Goal: Information Seeking & Learning: Learn about a topic

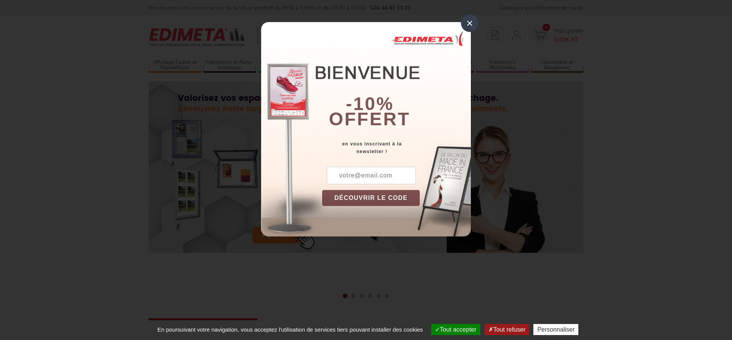
click at [468, 23] on div "×" at bounding box center [470, 23] width 18 height 18
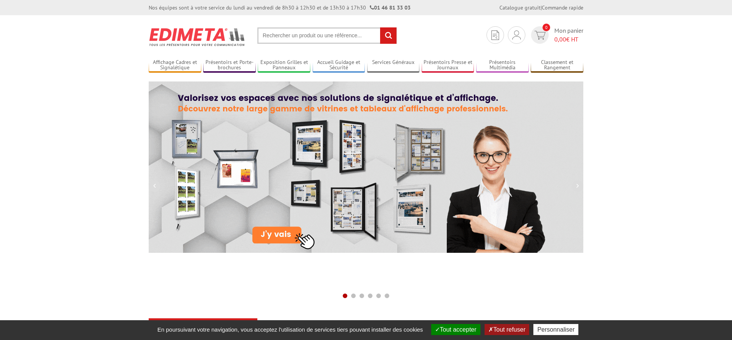
click at [294, 35] on input "text" at bounding box center [326, 35] width 139 height 16
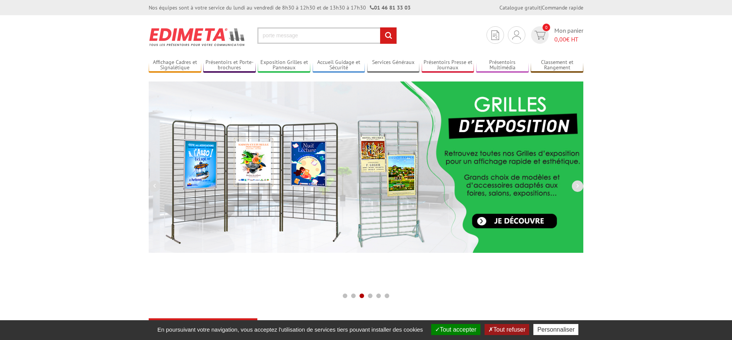
type input "porte message"
click at [380, 27] on input "rechercher" at bounding box center [388, 35] width 16 height 16
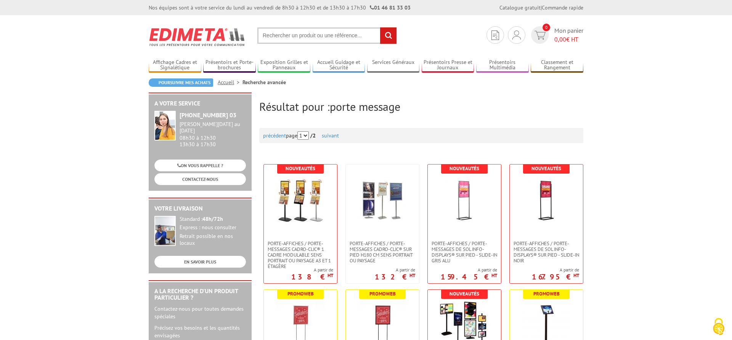
click at [323, 35] on input "text" at bounding box center [326, 35] width 139 height 16
type input "porte message clic clac"
click at [380, 27] on input "rechercher" at bounding box center [388, 35] width 16 height 16
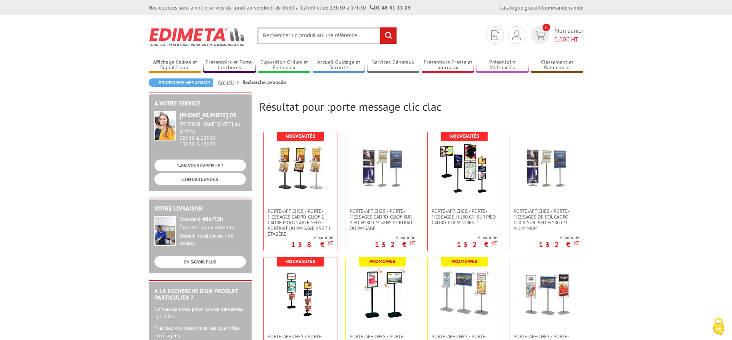
click at [328, 33] on input "text" at bounding box center [326, 35] width 139 height 16
type input "porte message étanche"
click at [380, 27] on input "rechercher" at bounding box center [388, 35] width 16 height 16
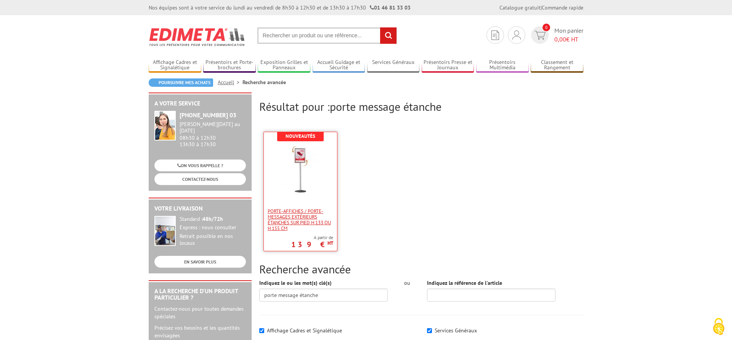
click at [315, 225] on span "Porte-affiches / Porte-messages extérieurs étanches sur pied h 133 ou h 155 cm" at bounding box center [301, 219] width 66 height 23
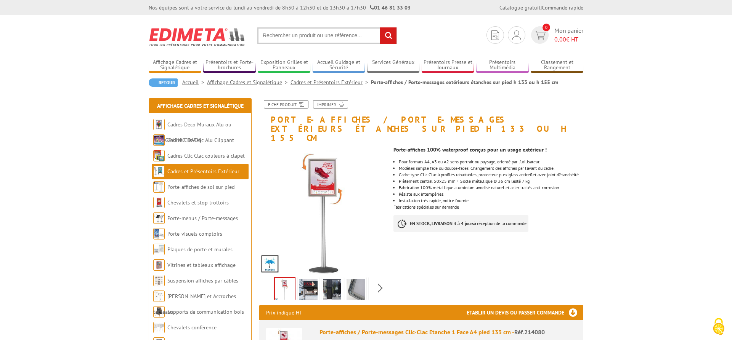
click at [302, 282] on img at bounding box center [308, 291] width 18 height 24
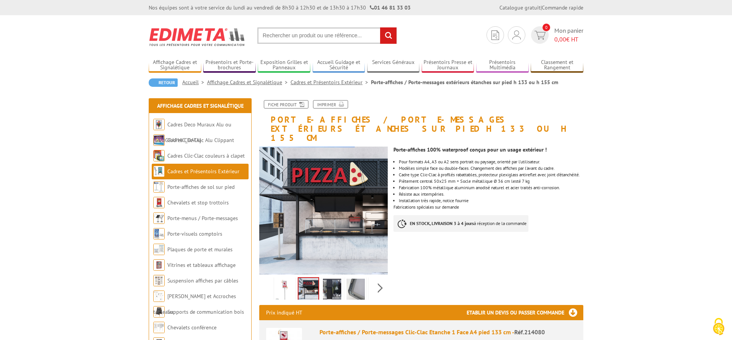
click at [338, 283] on img at bounding box center [332, 291] width 18 height 24
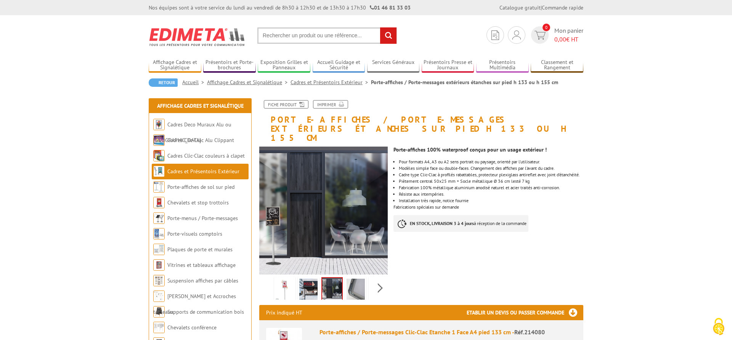
click at [358, 283] on img at bounding box center [355, 291] width 18 height 24
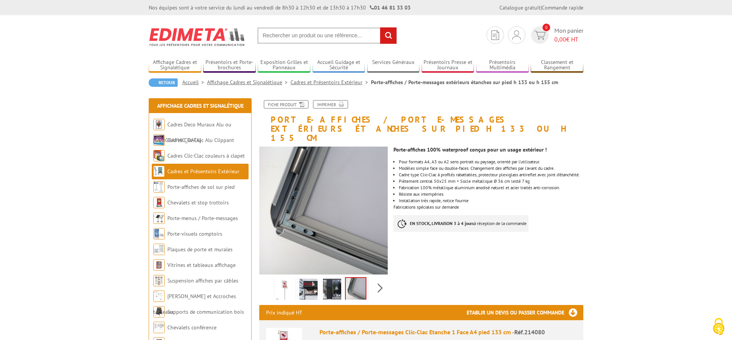
click at [284, 286] on img at bounding box center [285, 291] width 18 height 24
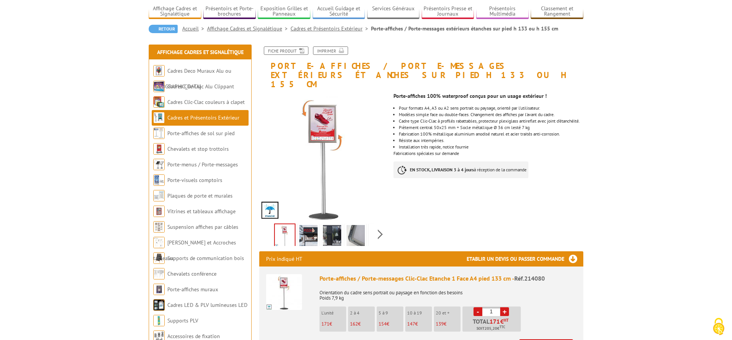
scroll to position [39, 0]
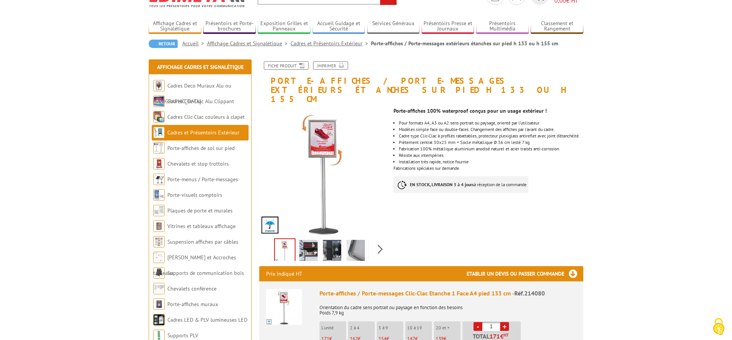
click at [358, 240] on img at bounding box center [355, 252] width 18 height 24
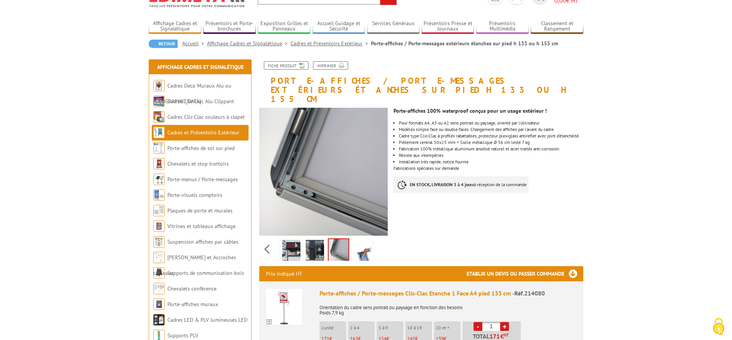
click at [379, 242] on div "Previous Next" at bounding box center [323, 249] width 128 height 27
click at [354, 242] on img at bounding box center [362, 252] width 18 height 24
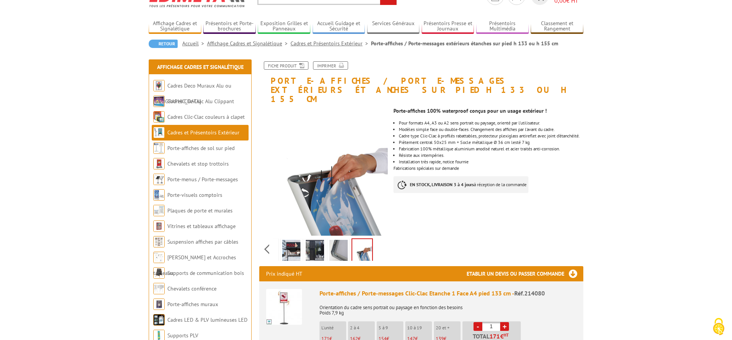
click at [372, 244] on link at bounding box center [361, 251] width 21 height 25
